Goal: Information Seeking & Learning: Learn about a topic

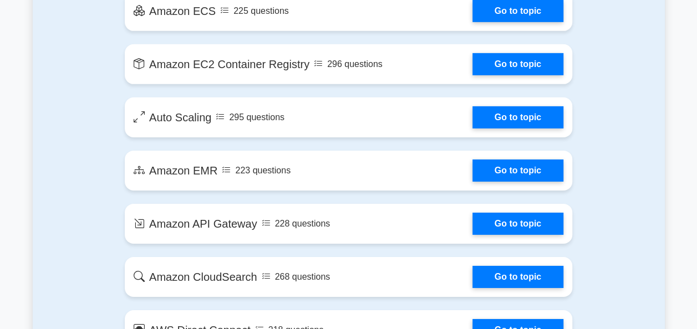
scroll to position [1717, 0]
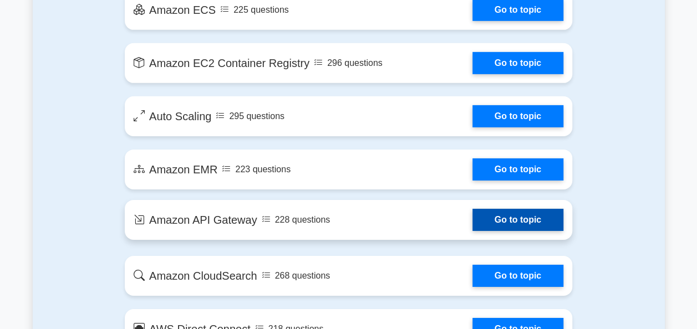
click at [520, 225] on link "Go to topic" at bounding box center [517, 220] width 91 height 22
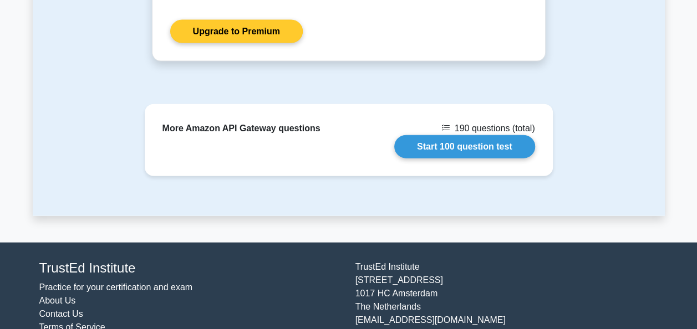
scroll to position [1223, 0]
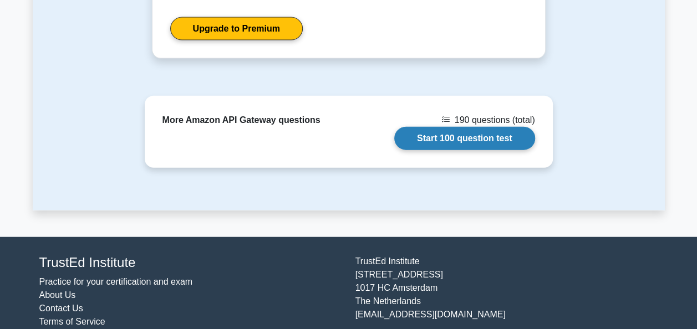
click at [447, 132] on link "Start 100 question test" at bounding box center [464, 138] width 141 height 23
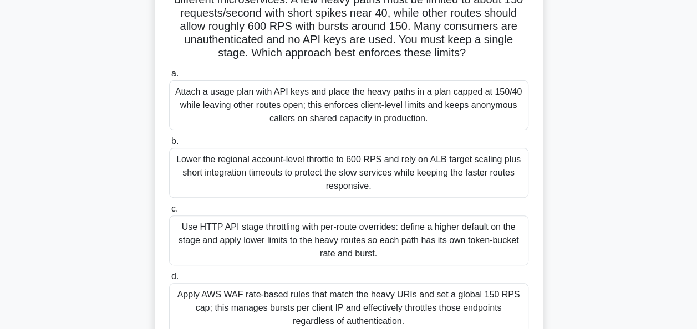
scroll to position [64, 0]
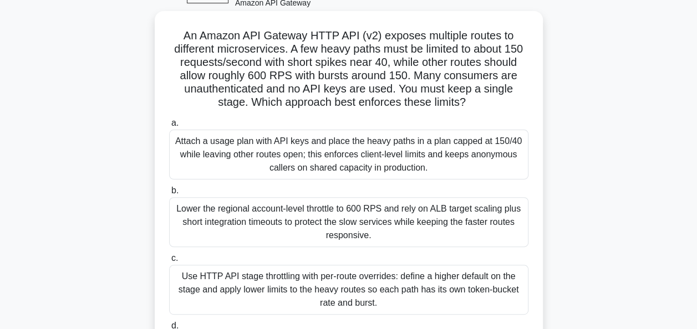
drag, startPoint x: 473, startPoint y: 104, endPoint x: 155, endPoint y: 23, distance: 328.6
click at [155, 23] on div "An Amazon API Gateway HTTP API (v2) exposes multiple routes to different micros…" at bounding box center [349, 204] width 388 height 387
copy h5 "An Amazon API Gateway HTTP API (v2) exposes multiple routes to different micros…"
click at [358, 29] on h5 "An Amazon API Gateway HTTP API (v2) exposes multiple routes to different micros…" at bounding box center [348, 69] width 361 height 81
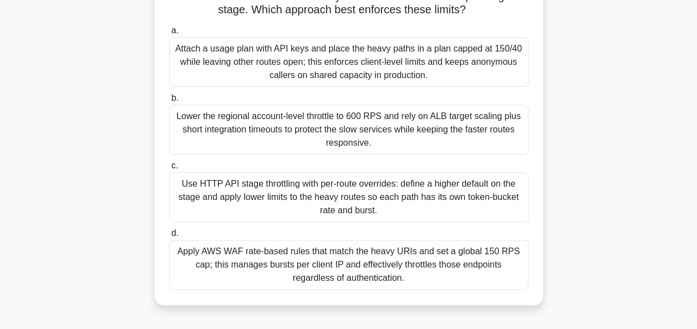
scroll to position [269, 0]
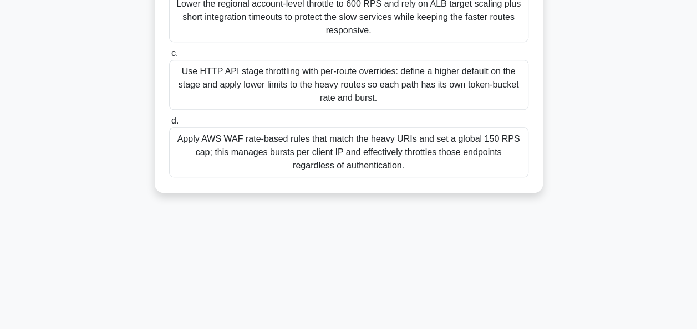
drag, startPoint x: 180, startPoint y: 74, endPoint x: 383, endPoint y: 171, distance: 225.3
copy div "An Amazon API Gateway HTTP API (v2) exposes multiple routes to different micros…"
